Goal: Information Seeking & Learning: Learn about a topic

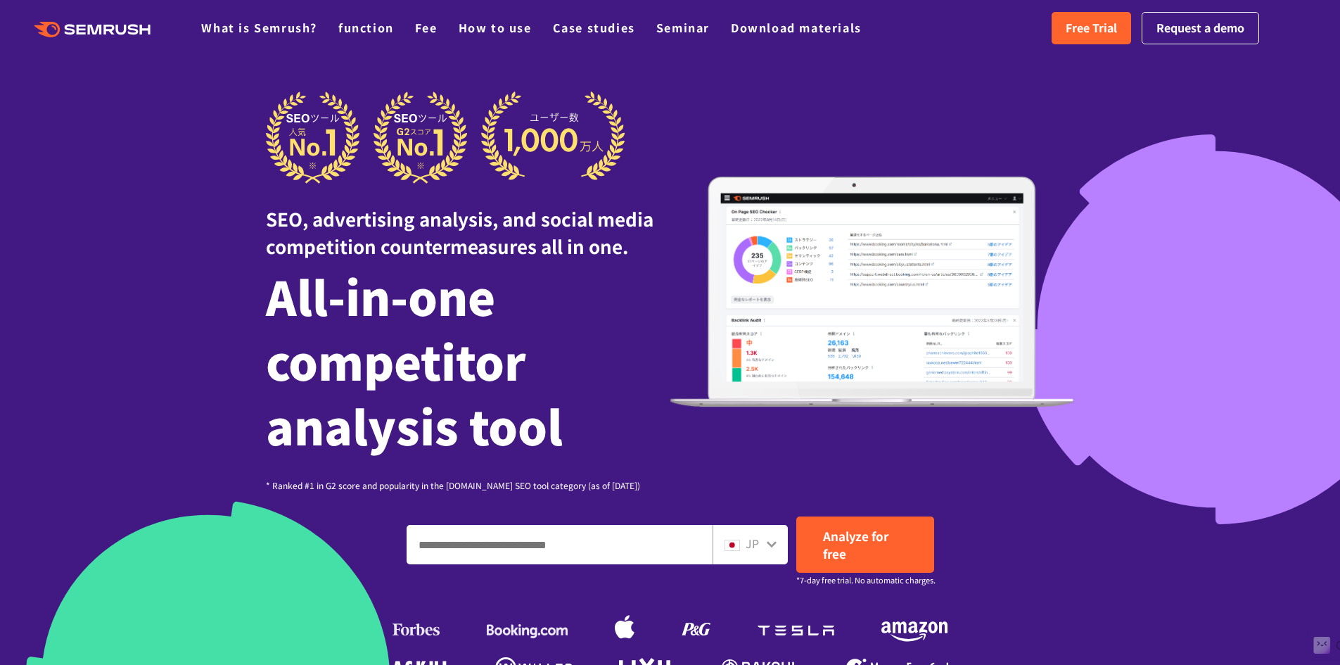
click at [516, 557] on input "Enter a domain, keyword or URL" at bounding box center [559, 544] width 305 height 38
paste input "**********"
type input "**********"
click at [857, 549] on link "Analyze for free" at bounding box center [865, 544] width 138 height 56
click at [762, 547] on div "JP" at bounding box center [746, 544] width 45 height 18
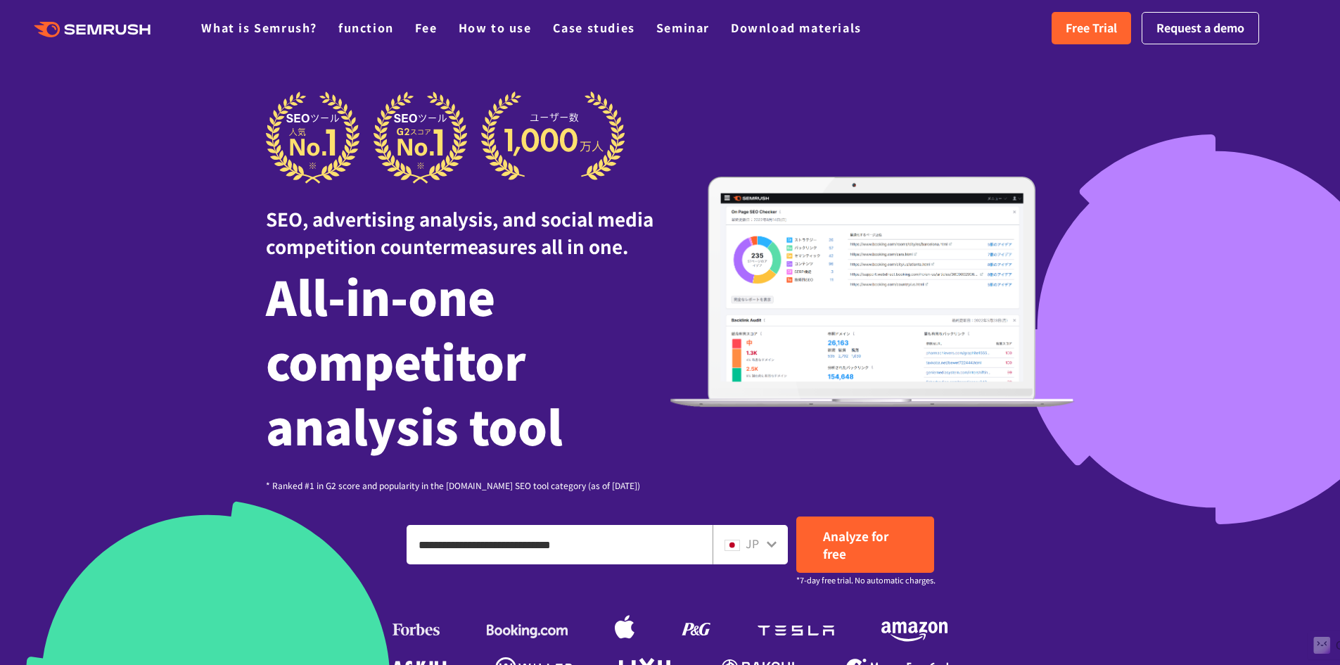
click at [780, 551] on div "JP" at bounding box center [749, 544] width 75 height 39
click at [776, 547] on icon at bounding box center [771, 543] width 11 height 11
click at [770, 547] on icon at bounding box center [771, 543] width 11 height 11
click at [764, 552] on div "JP" at bounding box center [746, 544] width 45 height 18
click at [769, 549] on icon at bounding box center [771, 543] width 11 height 11
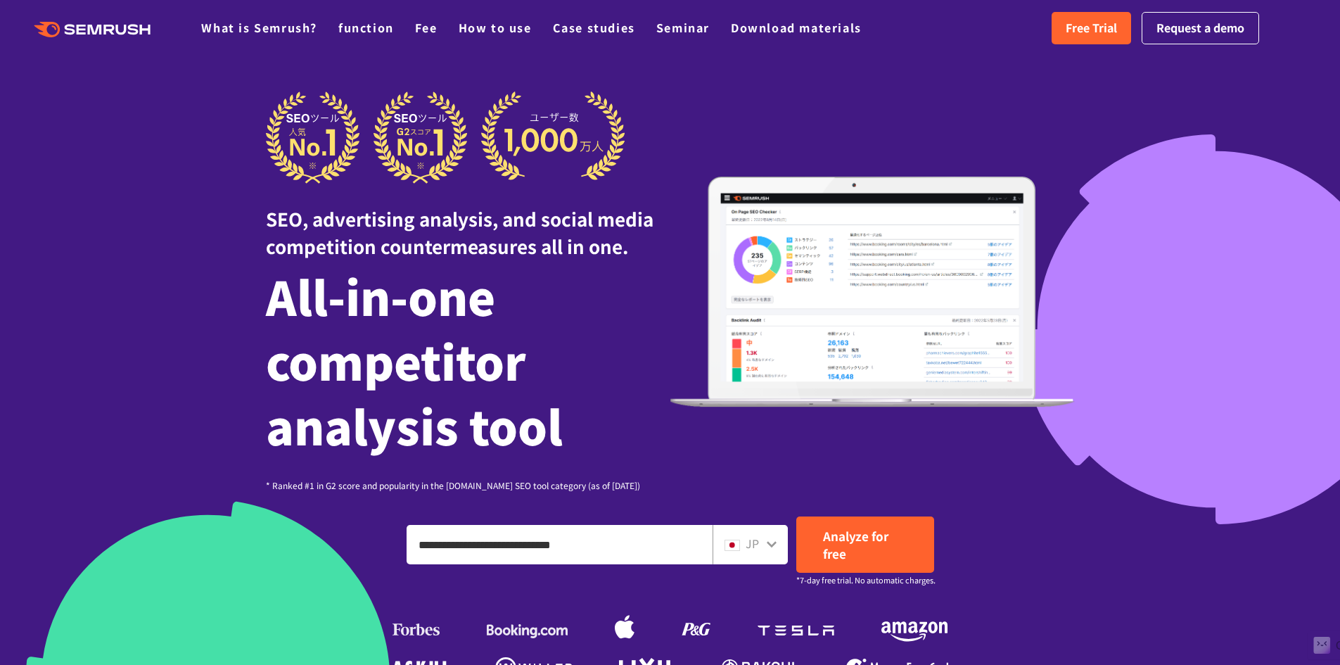
click at [758, 550] on font "JP" at bounding box center [752, 543] width 13 height 17
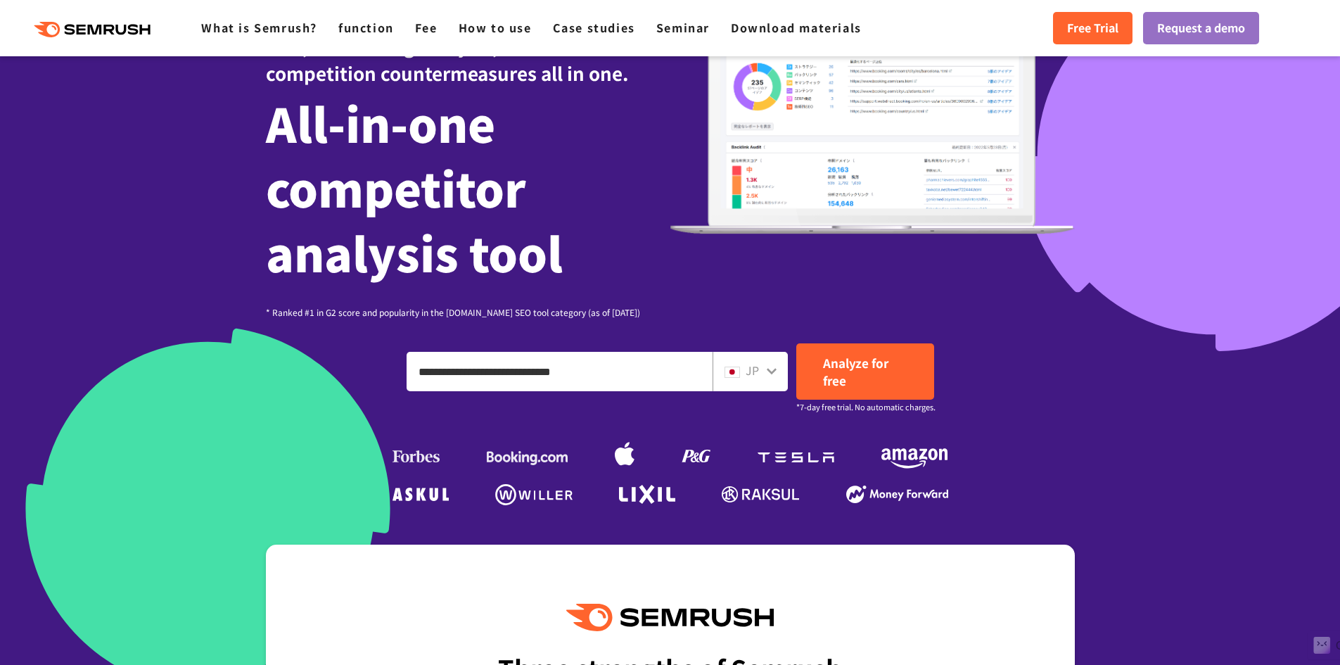
scroll to position [188, 0]
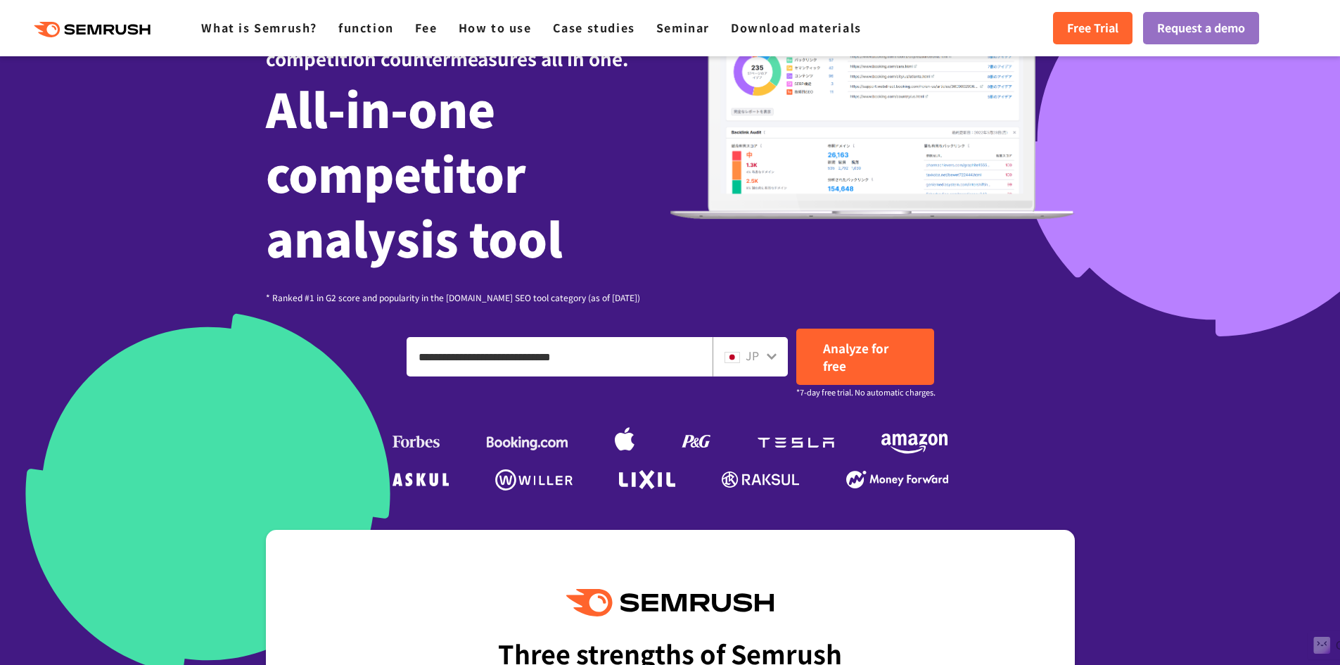
click at [774, 364] on div "JP" at bounding box center [749, 356] width 75 height 39
